Goal: Task Accomplishment & Management: Use online tool/utility

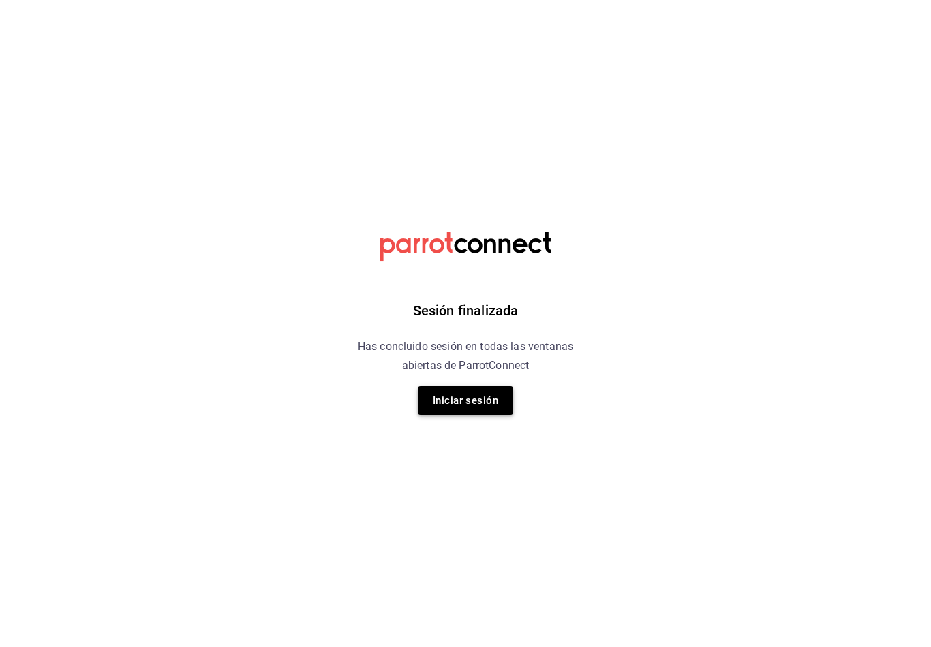
click at [482, 412] on button "Iniciar sesión" at bounding box center [465, 400] width 95 height 29
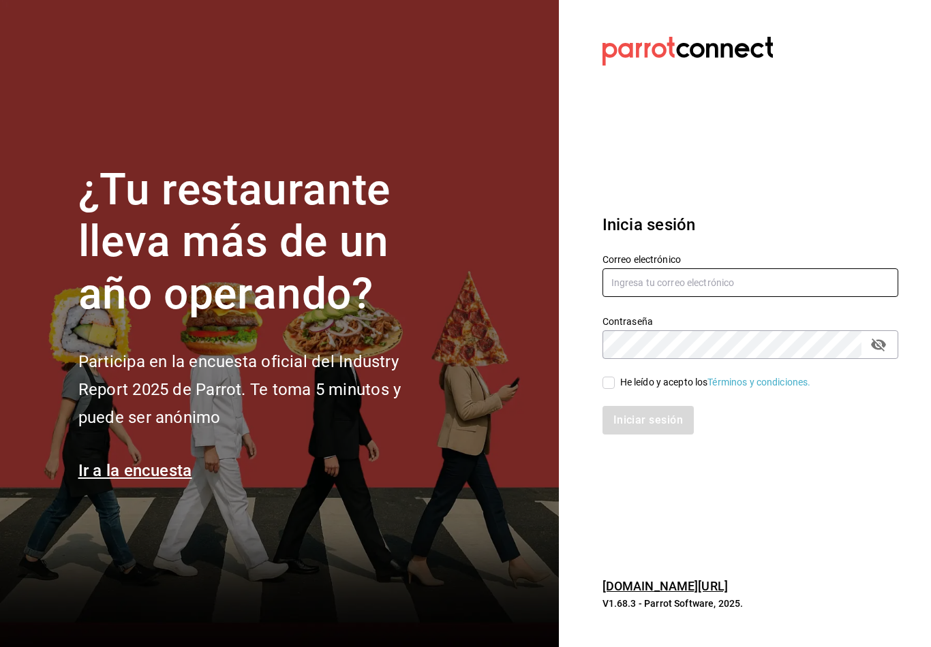
click at [730, 296] on input "text" at bounding box center [750, 282] width 296 height 29
type input "[EMAIL_ADDRESS][PERSON_NAME][DOMAIN_NAME]"
click at [606, 389] on input "He leído y acepto los Términos y condiciones." at bounding box center [608, 383] width 12 height 12
checkbox input "true"
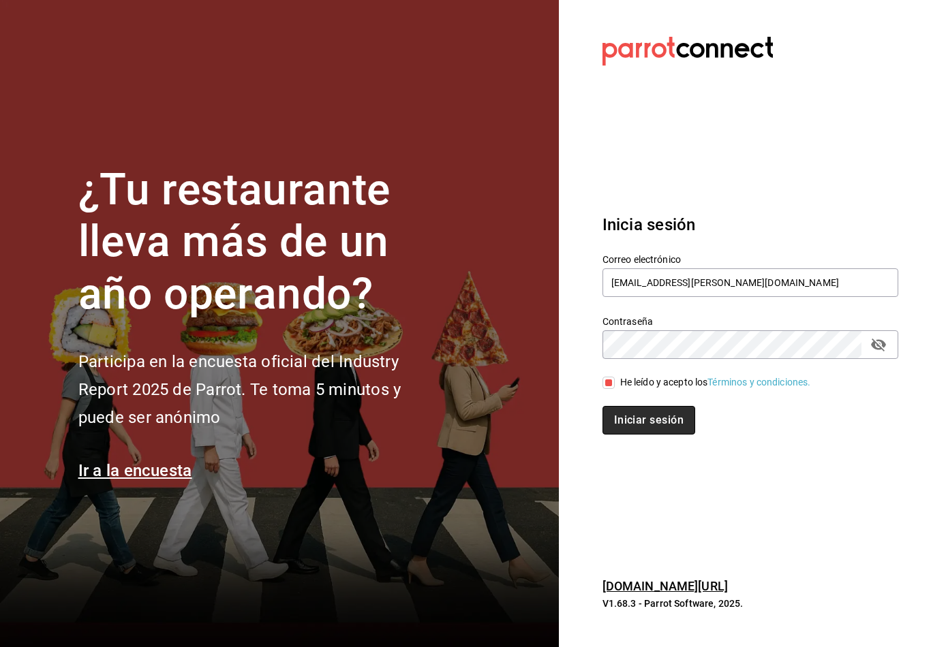
click at [657, 435] on button "Iniciar sesión" at bounding box center [648, 420] width 93 height 29
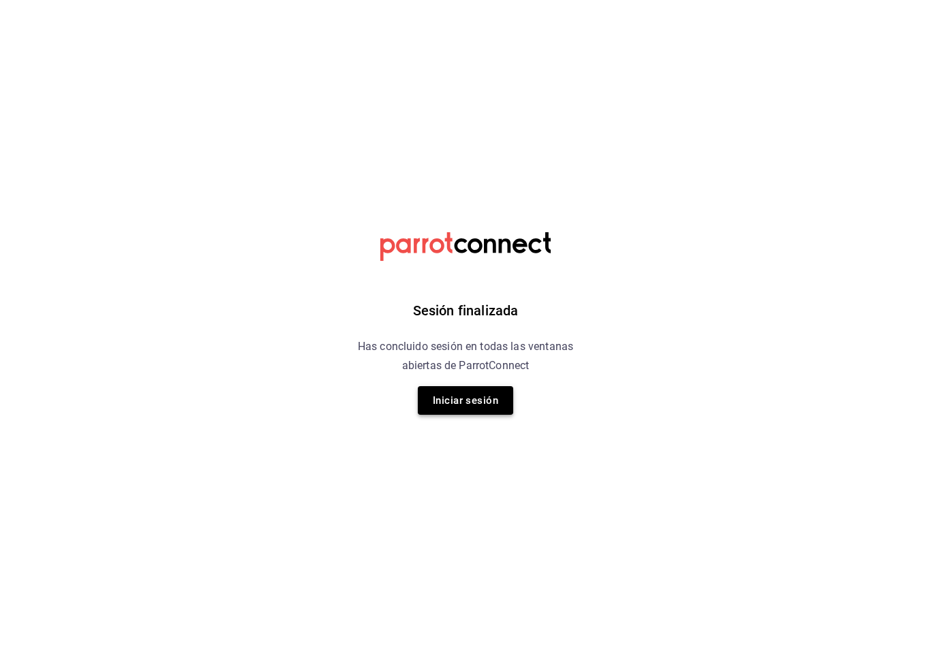
click at [500, 403] on button "Iniciar sesión" at bounding box center [465, 400] width 95 height 29
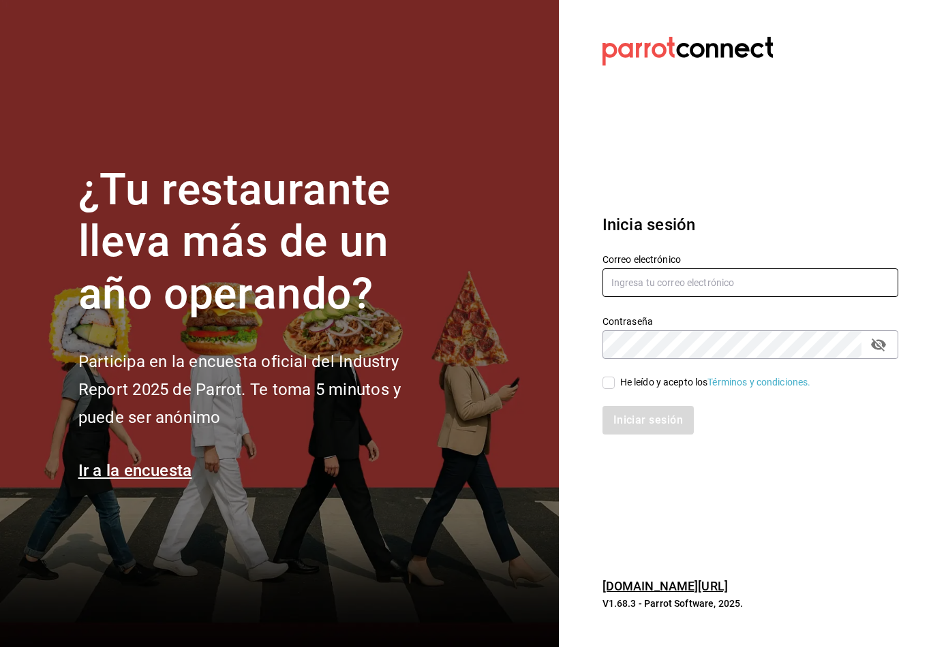
click at [724, 297] on input "text" at bounding box center [750, 282] width 296 height 29
type input "[EMAIL_ADDRESS][PERSON_NAME][DOMAIN_NAME]"
click at [607, 389] on input "He leído y acepto los Términos y condiciones." at bounding box center [608, 383] width 12 height 12
checkbox input "true"
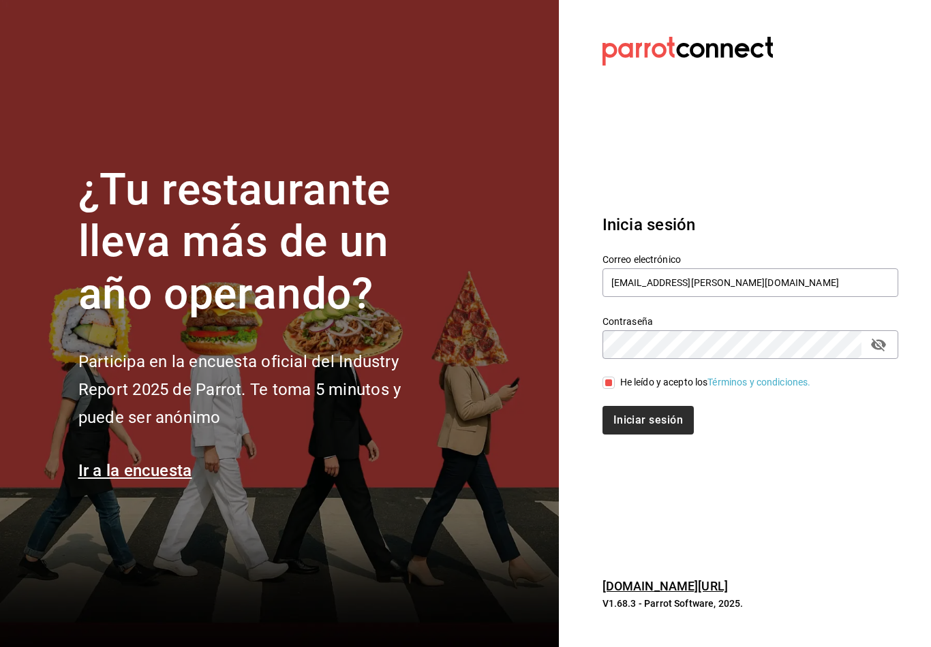
click at [666, 431] on button "Iniciar sesión" at bounding box center [647, 420] width 91 height 29
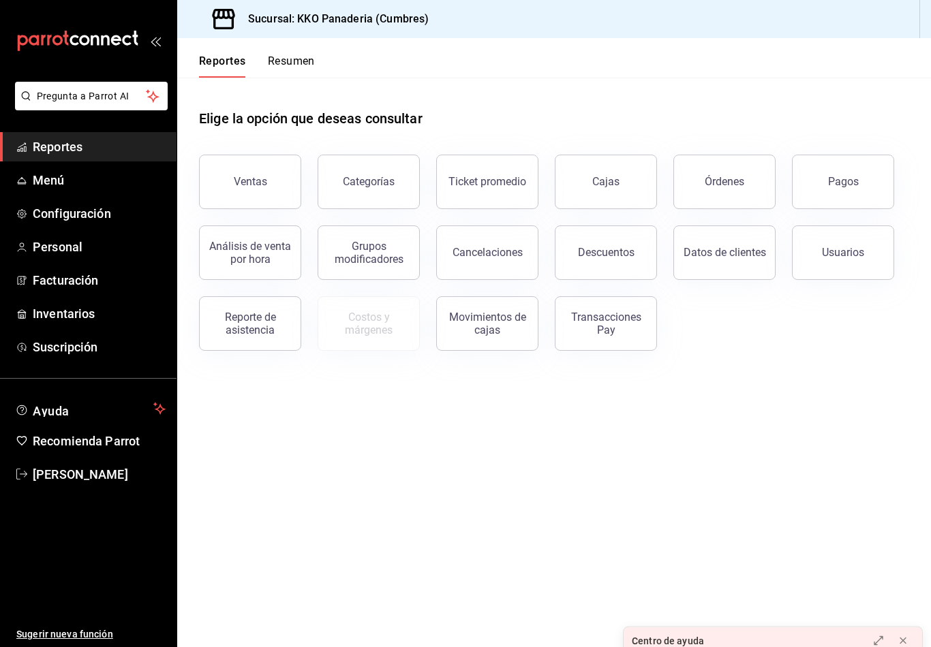
click at [303, 61] on button "Resumen" at bounding box center [291, 66] width 47 height 23
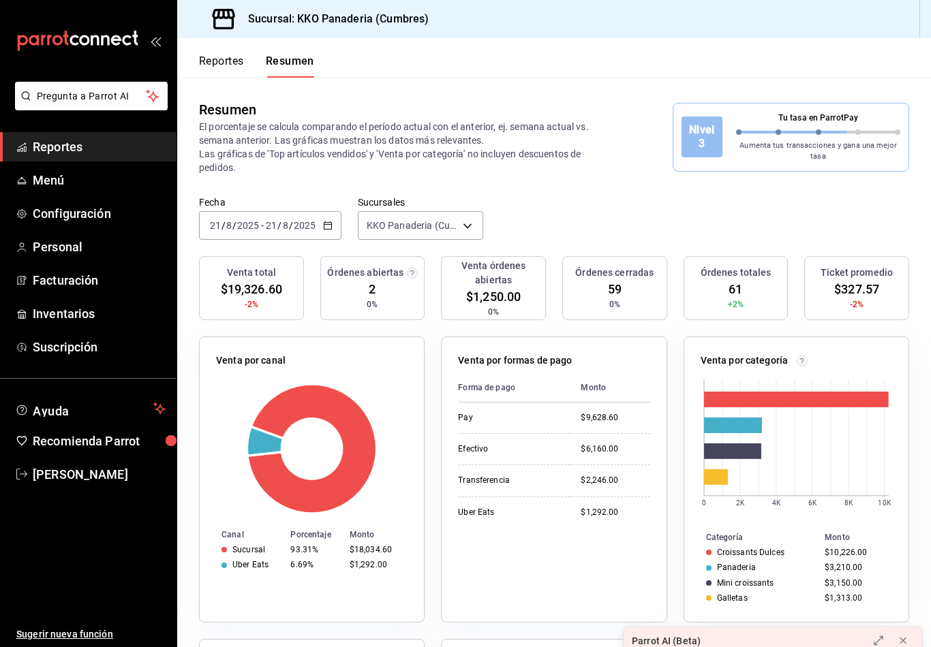
click at [224, 46] on div "Reportes Resumen" at bounding box center [245, 58] width 137 height 40
click at [211, 59] on button "Reportes" at bounding box center [221, 66] width 45 height 23
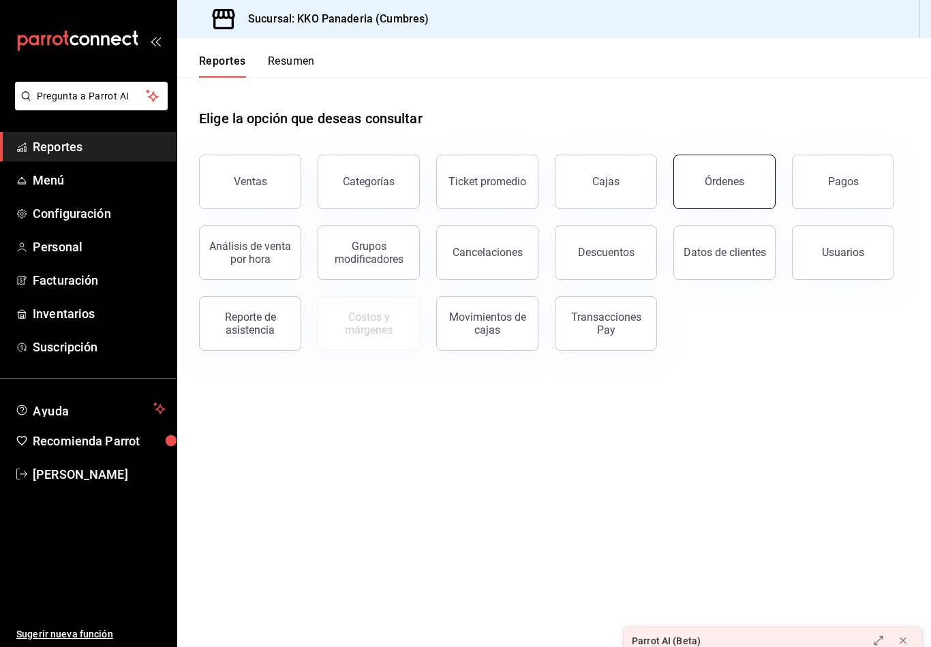
click at [698, 191] on button "Órdenes" at bounding box center [724, 182] width 102 height 55
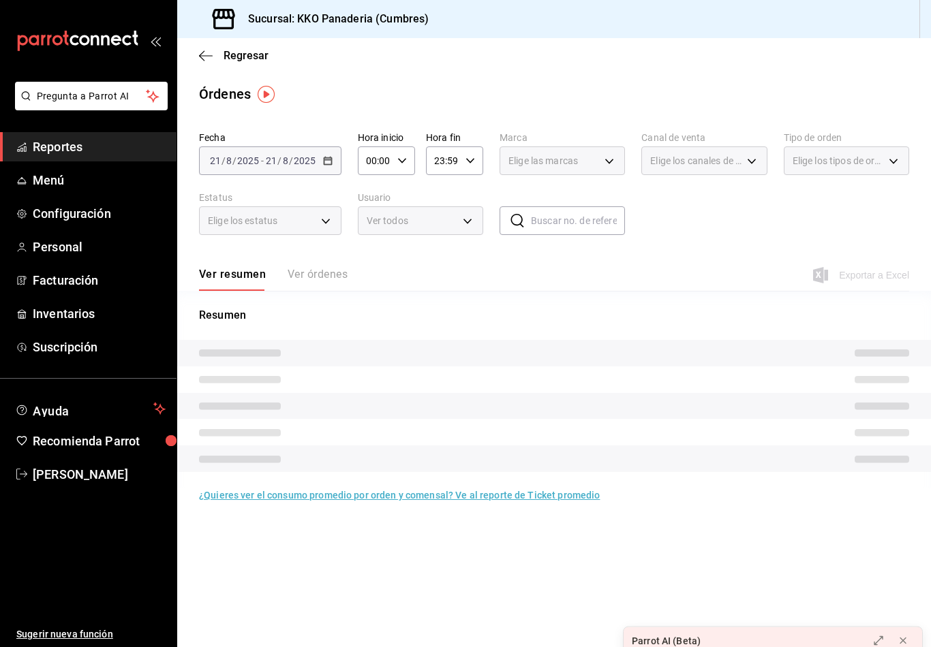
click at [315, 277] on button "Ver órdenes" at bounding box center [318, 279] width 60 height 23
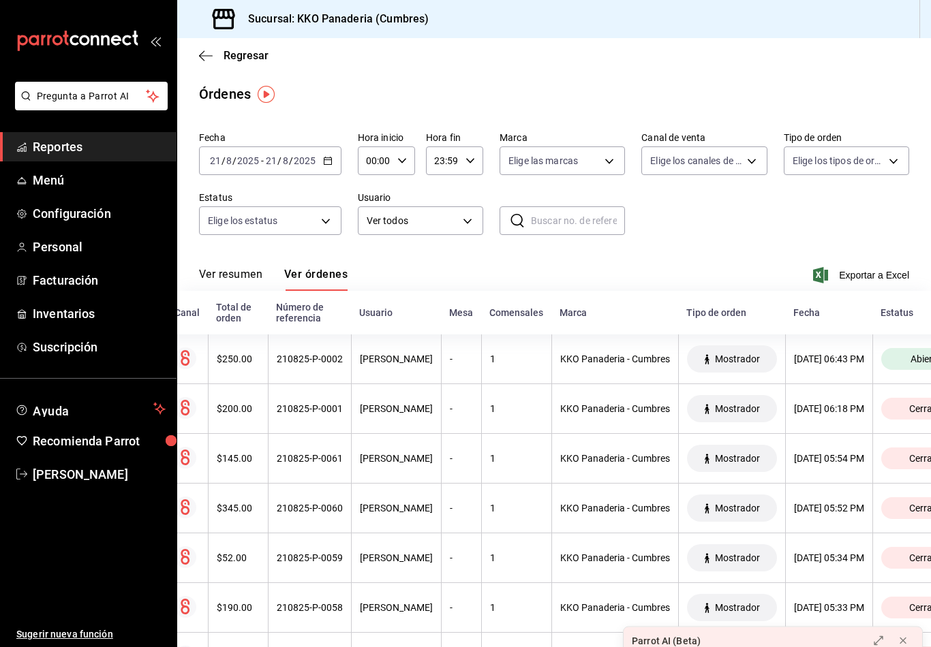
scroll to position [0, 20]
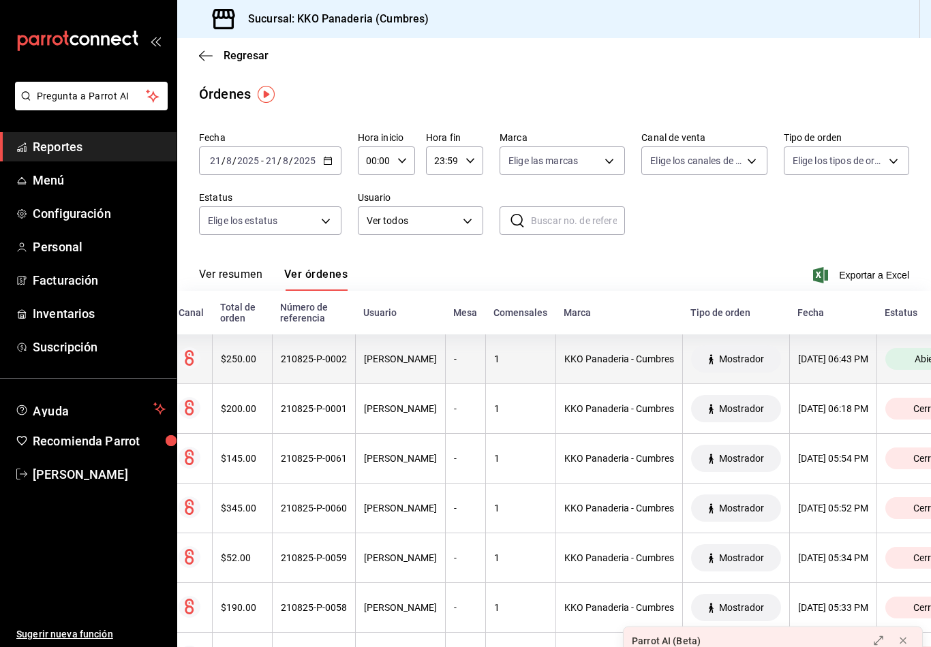
click at [253, 352] on th "$250.00" at bounding box center [242, 360] width 60 height 50
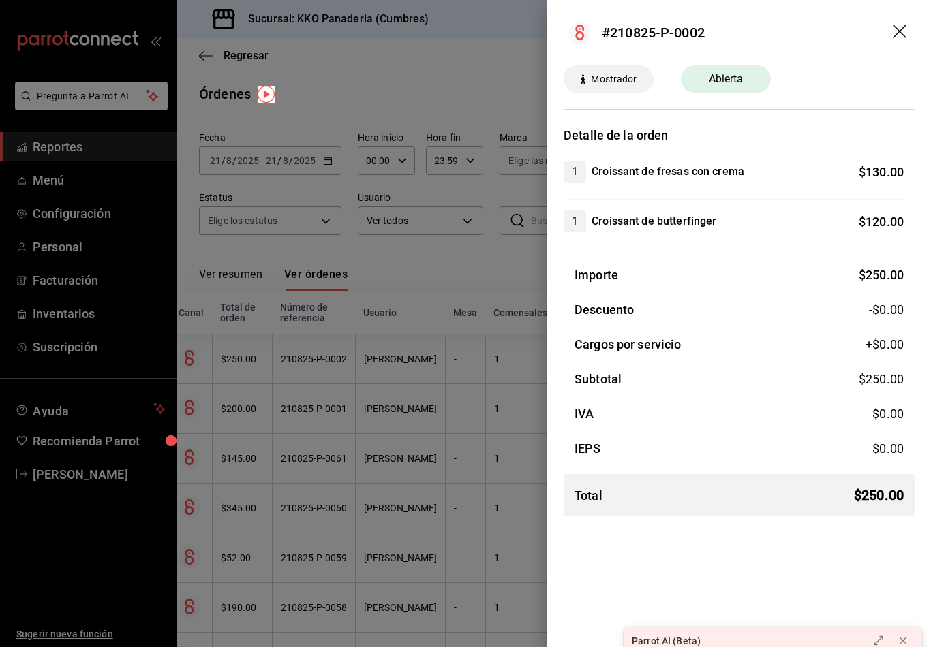
click at [317, 281] on div at bounding box center [465, 323] width 931 height 647
